Goal: Task Accomplishment & Management: Manage account settings

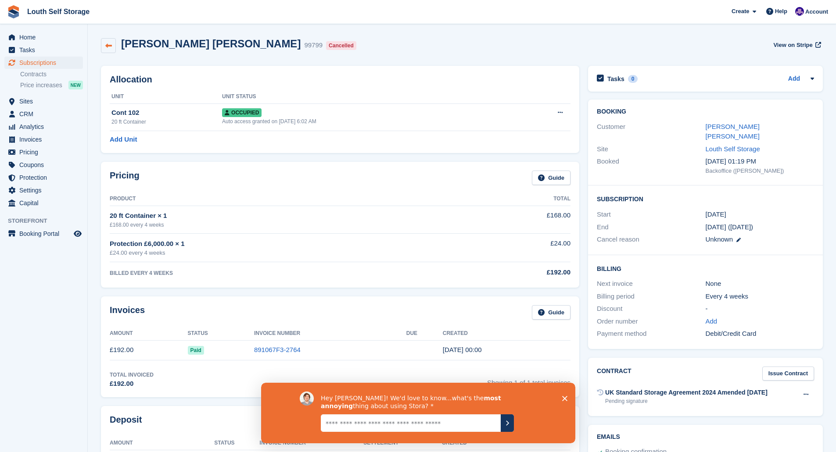
click at [110, 43] on icon at bounding box center [108, 46] width 7 height 7
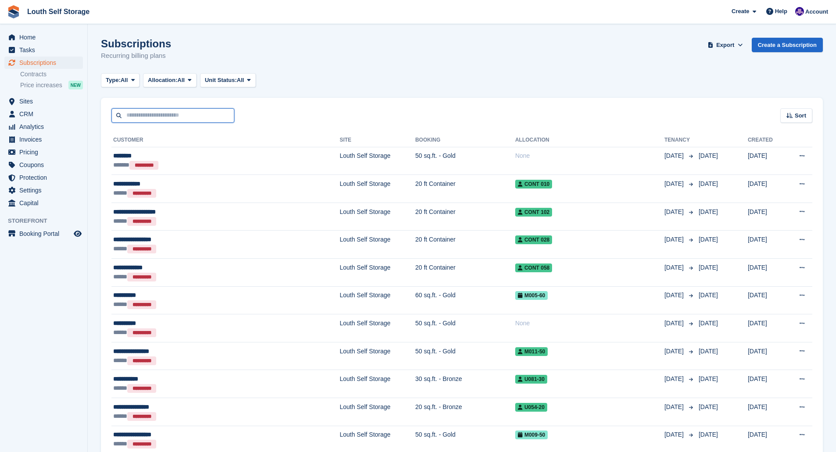
drag, startPoint x: 0, startPoint y: 0, endPoint x: 168, endPoint y: 116, distance: 204.1
click at [168, 116] on input "text" at bounding box center [172, 115] width 123 height 14
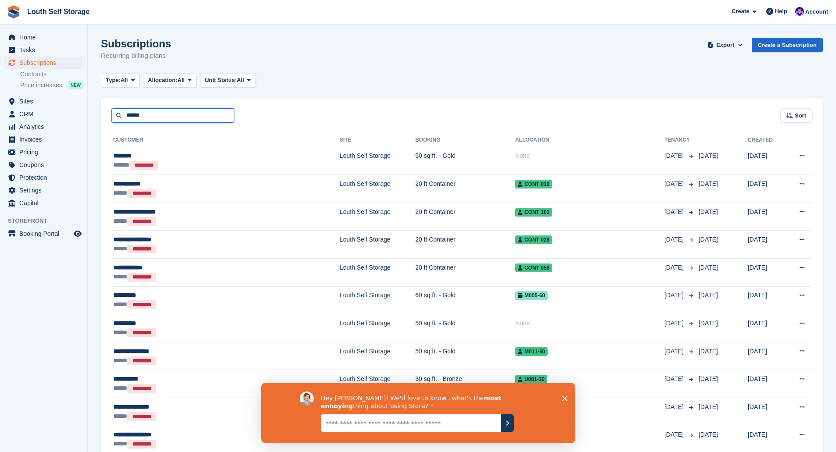
type input "******"
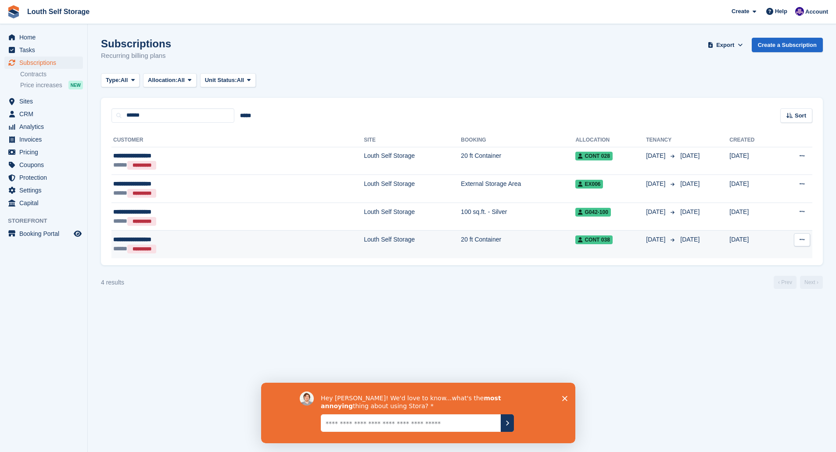
click at [364, 244] on td "Louth Self Storage" at bounding box center [412, 245] width 97 height 28
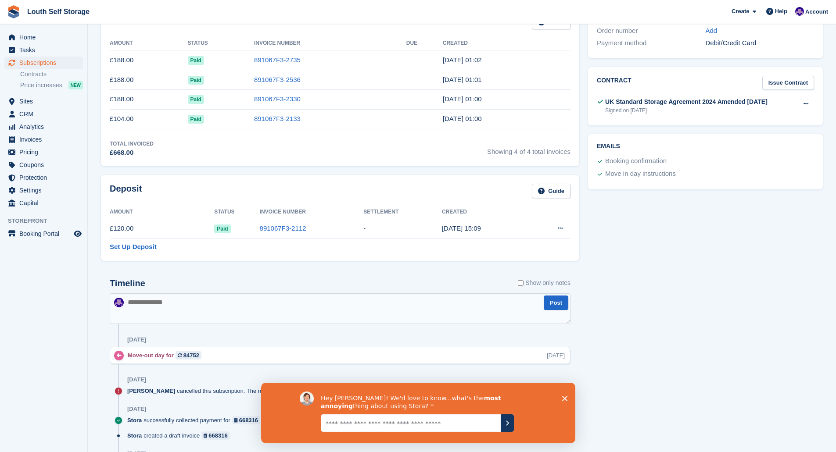
scroll to position [395, 0]
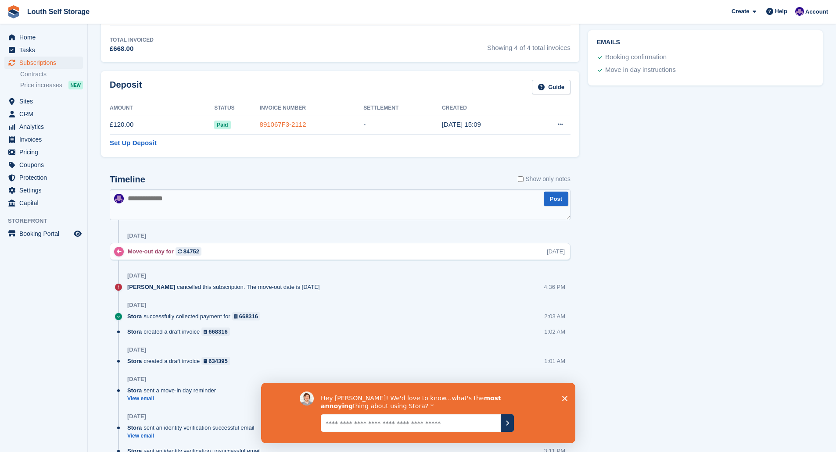
click at [277, 124] on link "891067F3-2112" at bounding box center [283, 124] width 47 height 7
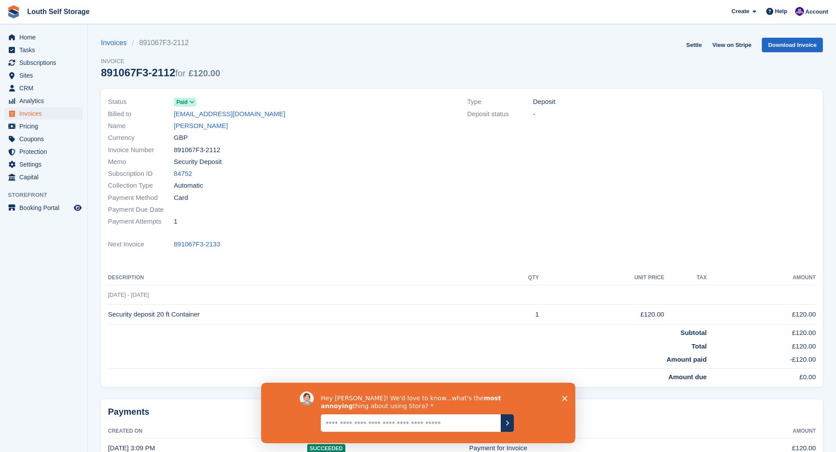
scroll to position [57, 0]
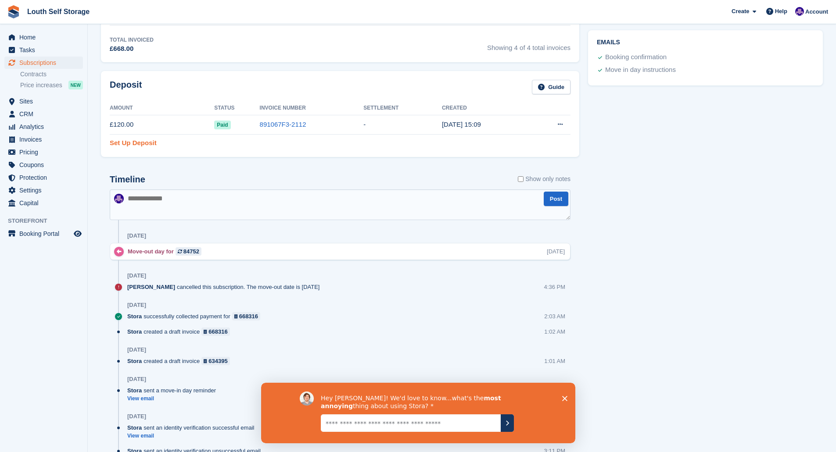
click at [141, 145] on link "Set Up Deposit" at bounding box center [133, 143] width 47 height 10
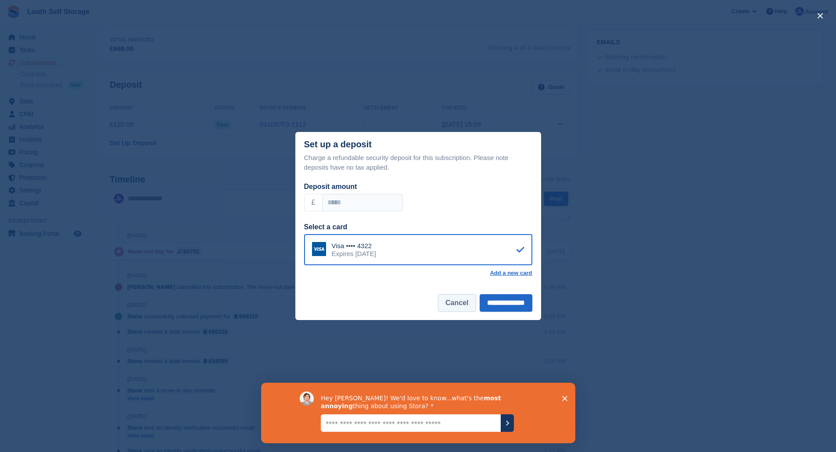
click at [443, 304] on button "Cancel" at bounding box center [457, 303] width 38 height 18
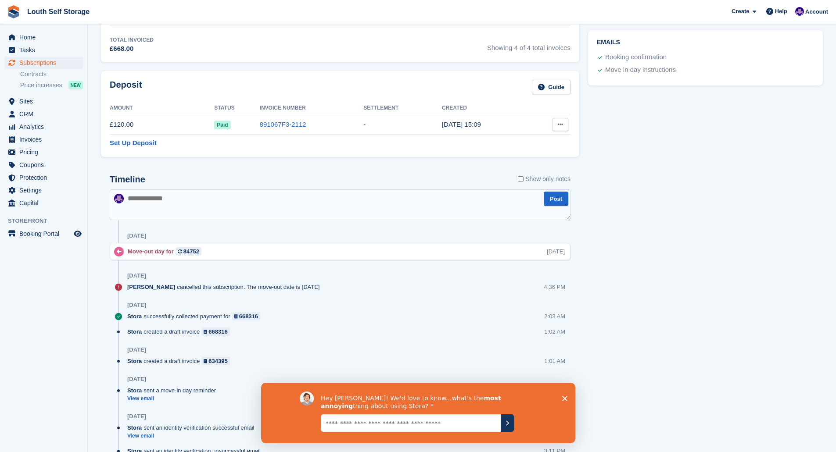
click at [561, 126] on icon at bounding box center [560, 125] width 5 height 6
click at [501, 143] on p "Settle deposit" at bounding box center [526, 141] width 76 height 11
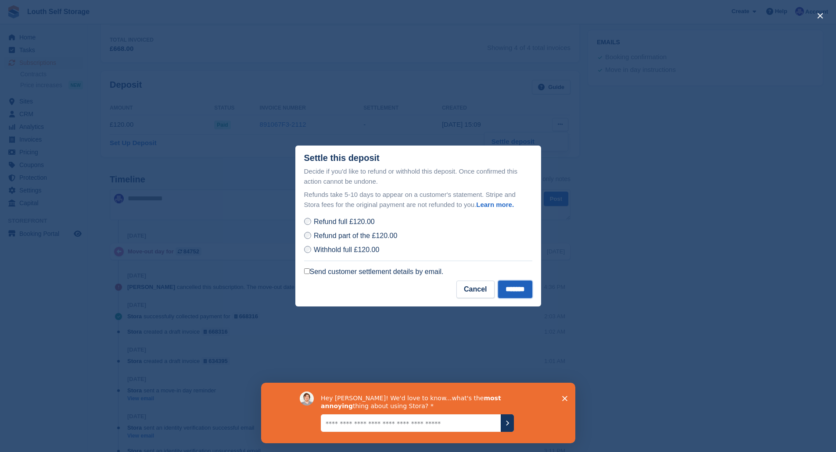
click at [520, 291] on input "*******" at bounding box center [515, 290] width 34 height 18
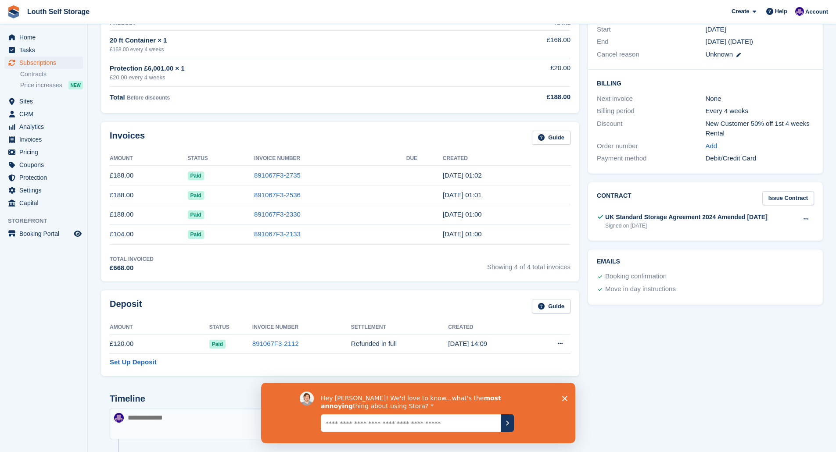
scroll to position [132, 0]
